Goal: Task Accomplishment & Management: Use online tool/utility

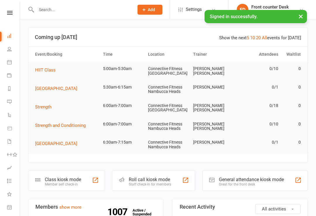
click at [278, 178] on div "General attendance kiosk mode" at bounding box center [251, 180] width 65 height 6
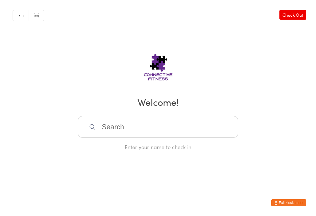
click at [146, 125] on input "search" at bounding box center [158, 127] width 161 height 22
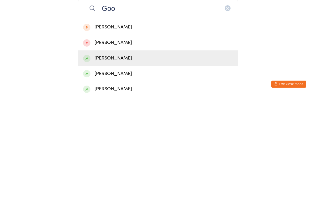
type input "Goo"
click at [133, 173] on div "Michael Goodwin" at bounding box center [158, 177] width 150 height 8
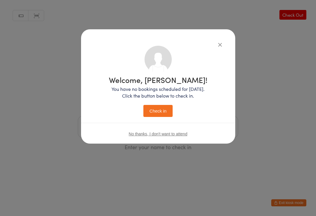
click at [163, 111] on button "Check in" at bounding box center [158, 111] width 29 height 12
